Goal: Find specific page/section: Find specific page/section

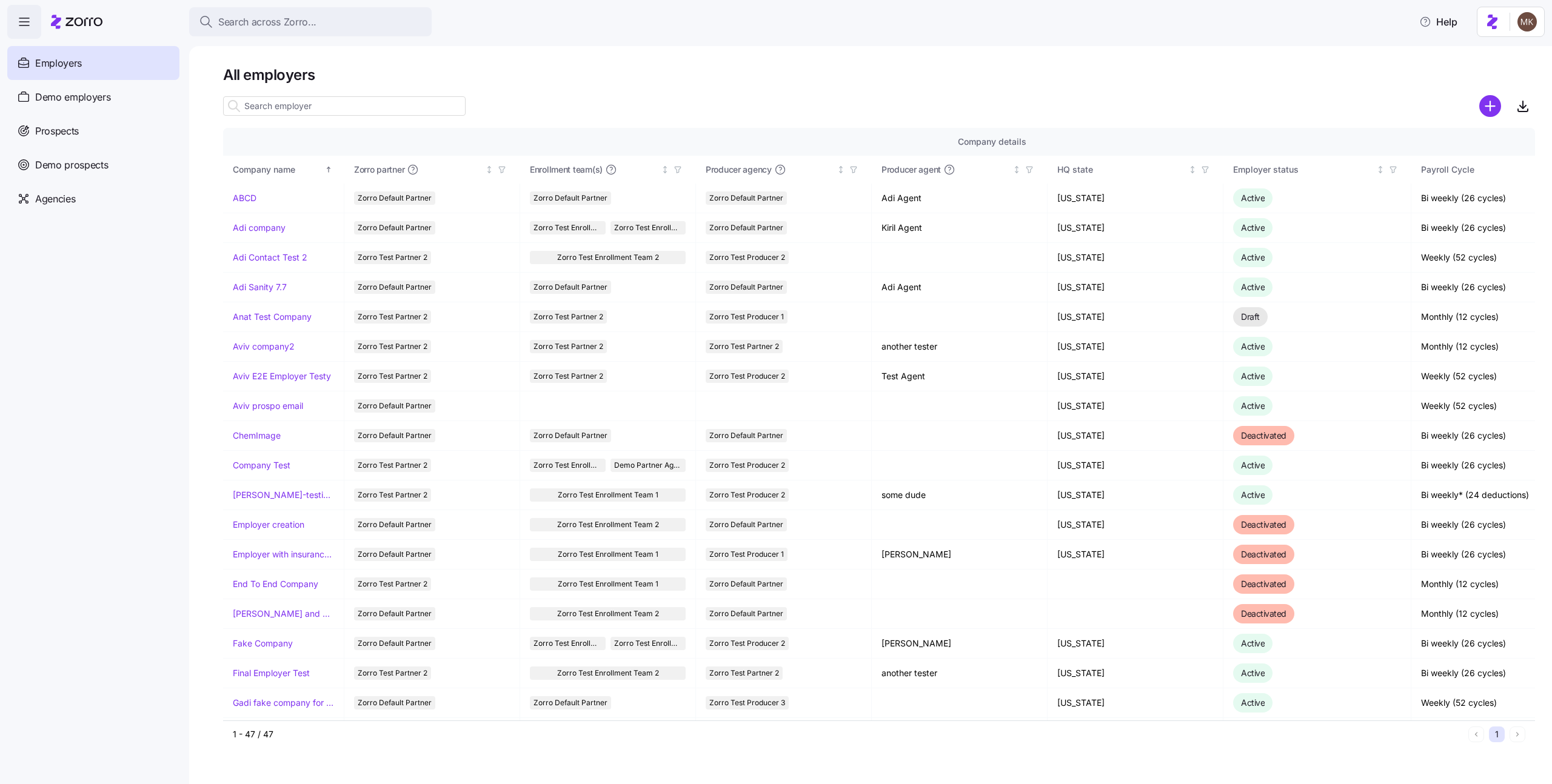
click at [335, 108] on input at bounding box center [344, 106] width 243 height 19
paste input "Michali Employer"
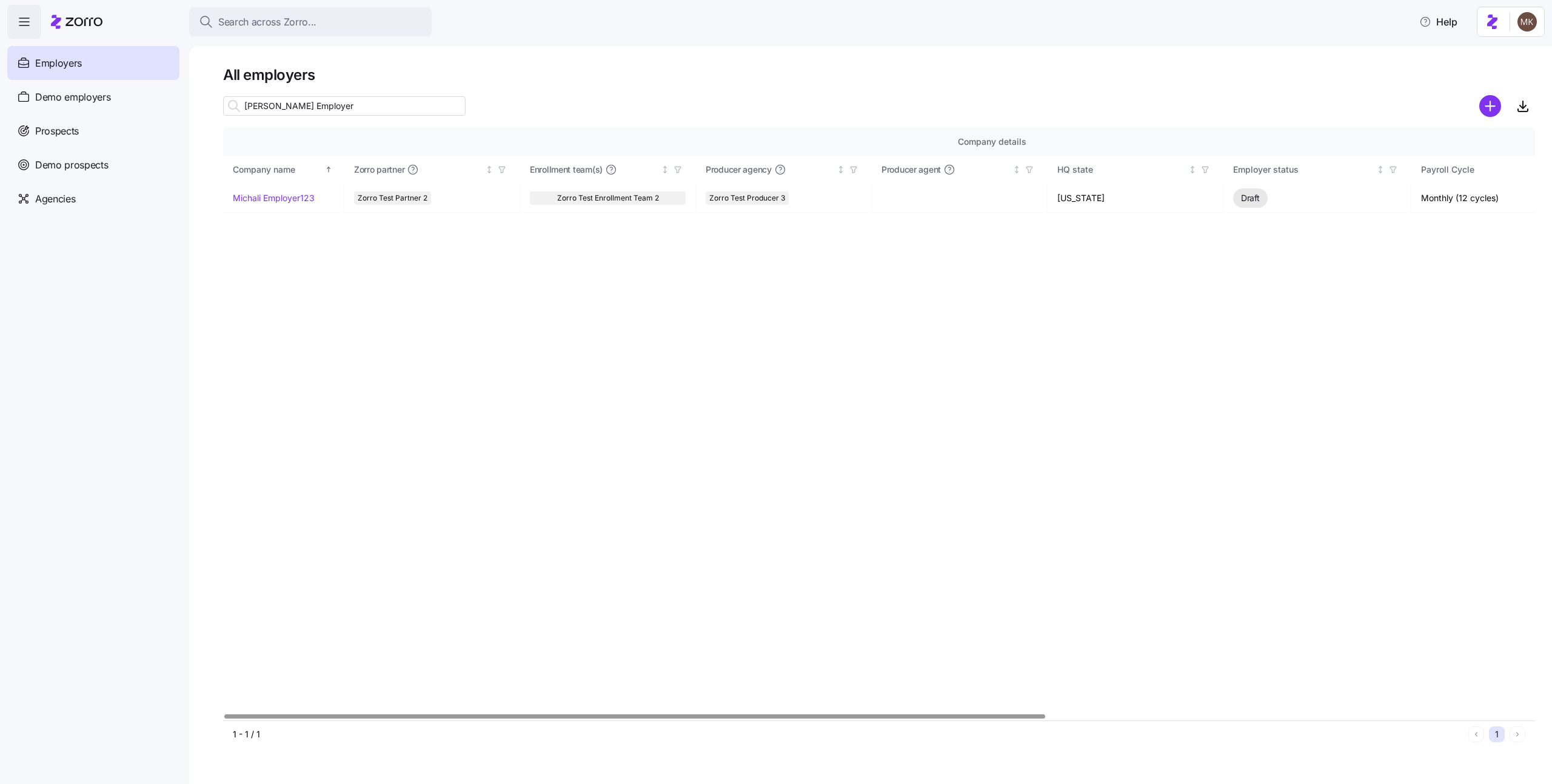
type input "Michali Employer"
click at [277, 203] on link "Michali Employer123" at bounding box center [274, 197] width 82 height 12
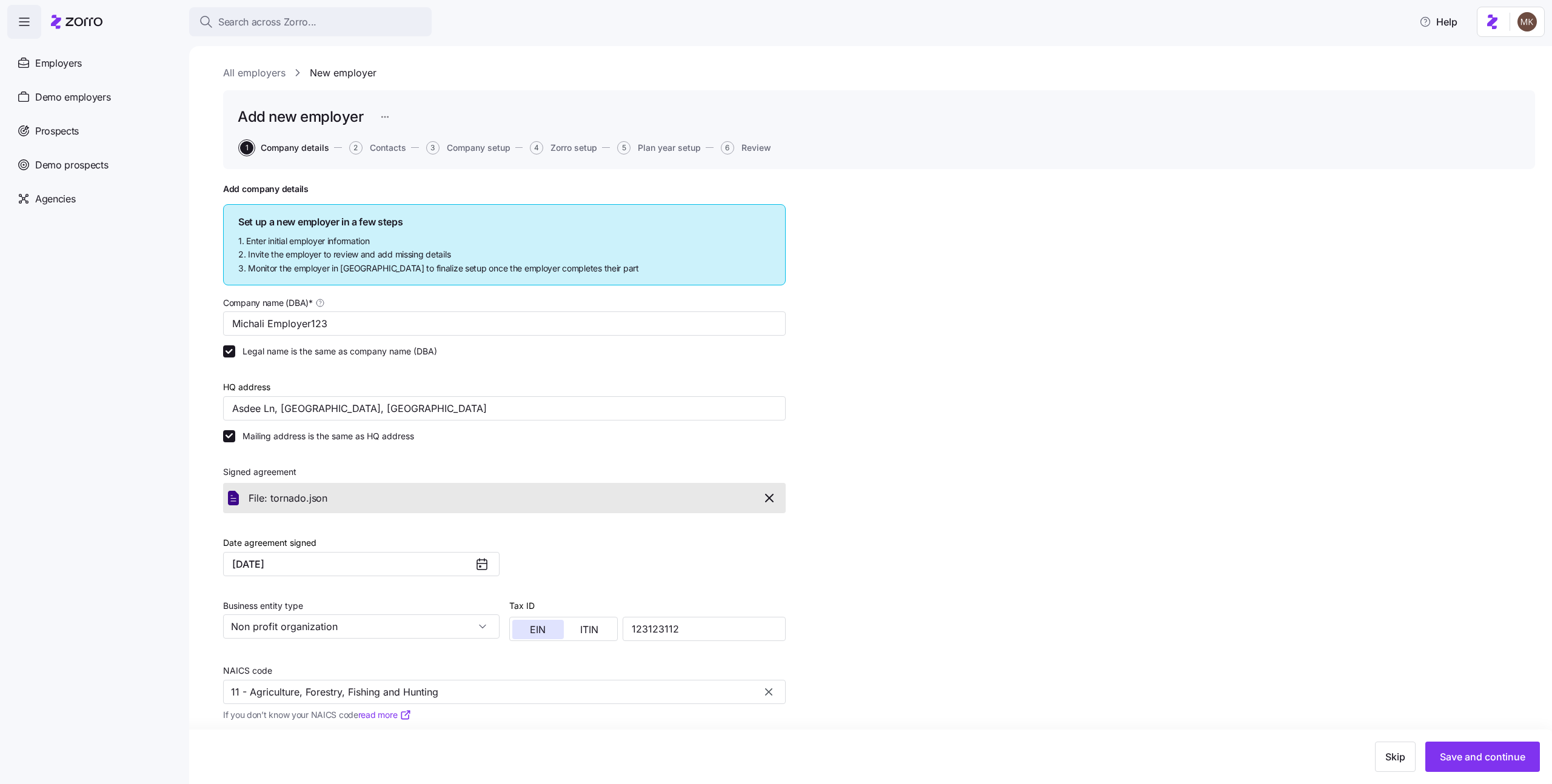
click at [90, 22] on icon at bounding box center [83, 22] width 37 height 8
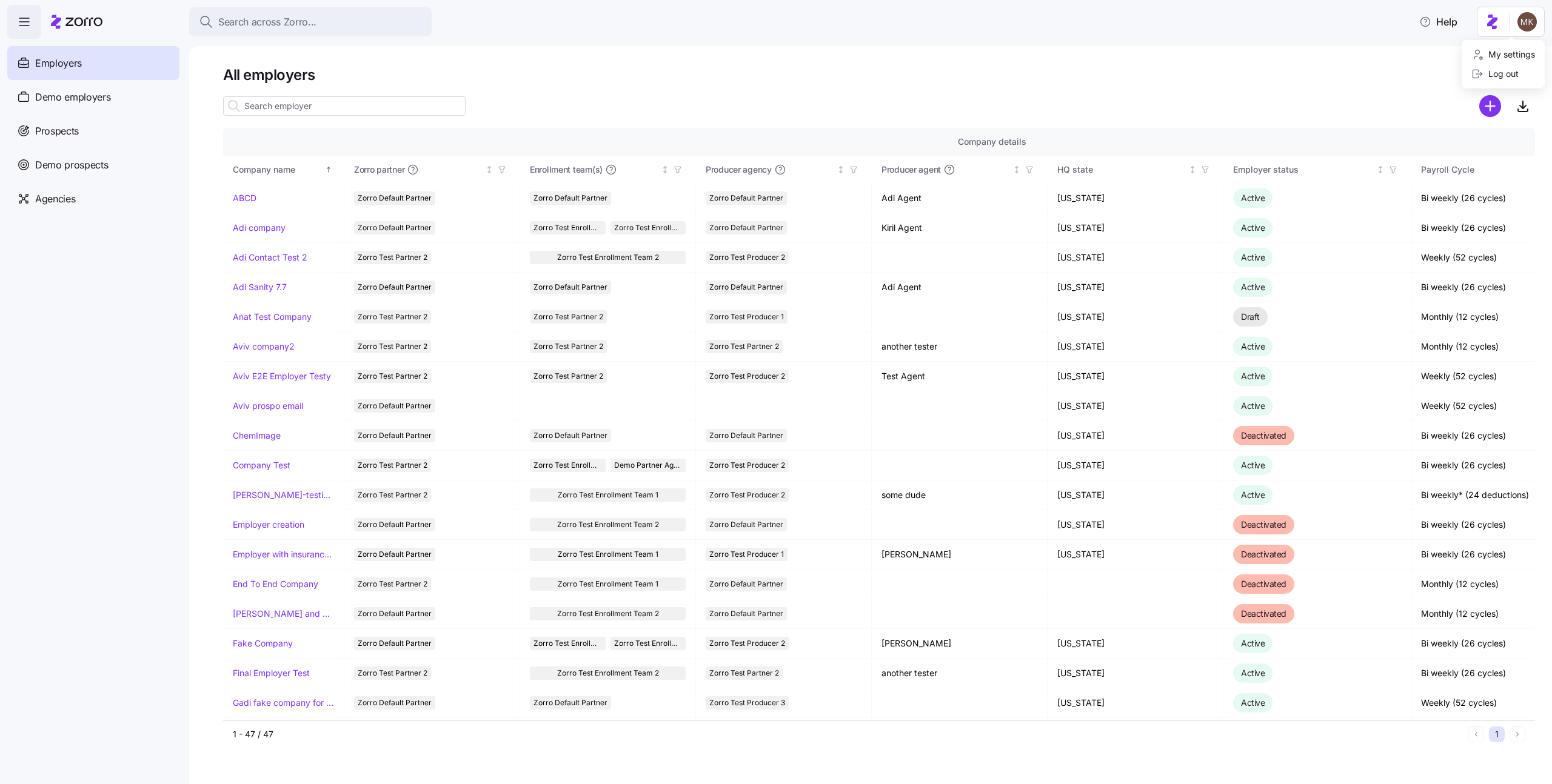
click at [1530, 24] on html "Search across Zorro... Help Employers Demo employers Prospects Demo prospects A…" at bounding box center [776, 389] width 1552 height 777
click at [1504, 68] on div "Log out" at bounding box center [1496, 74] width 47 height 13
